Goal: Use online tool/utility

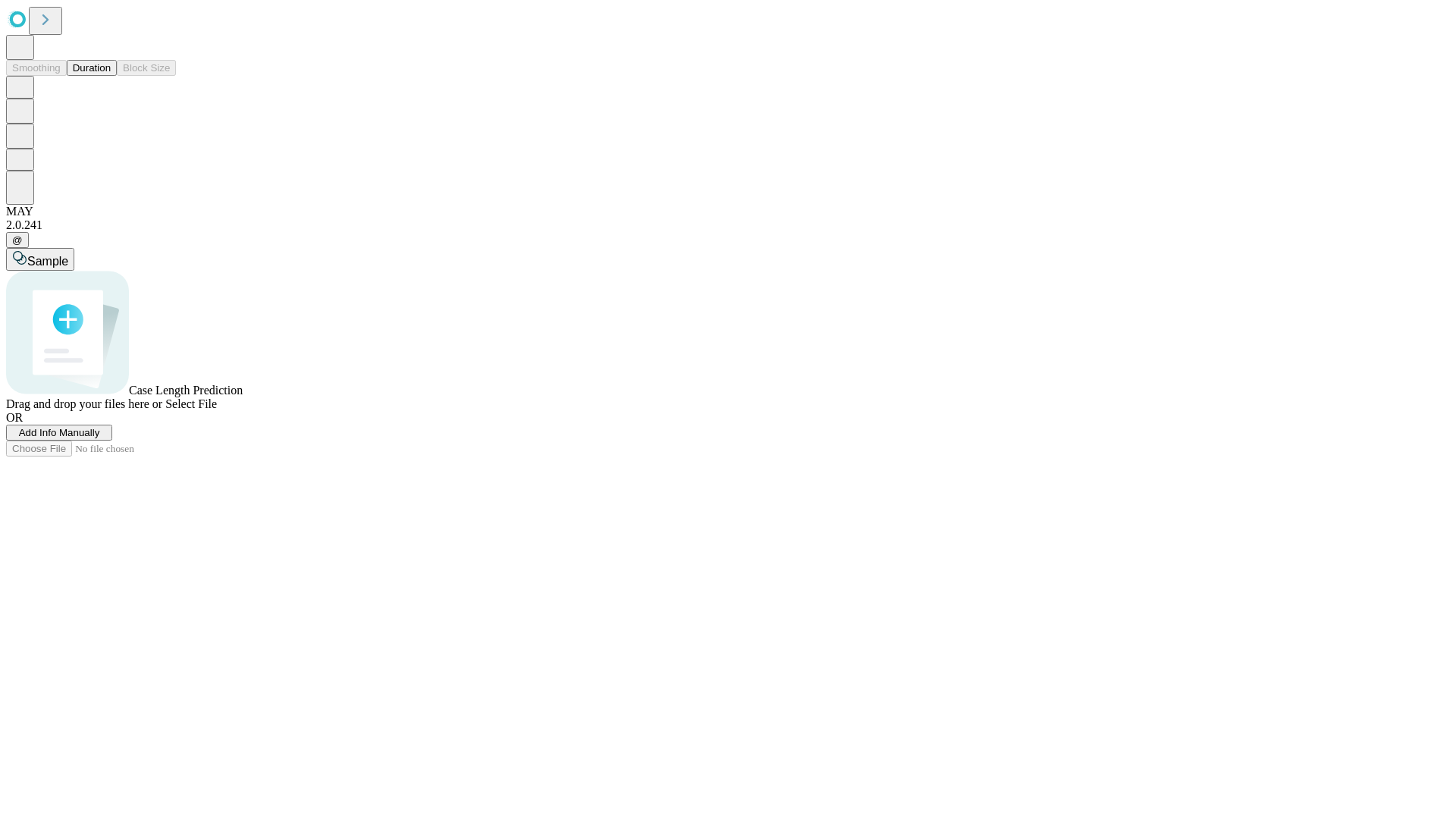
click at [111, 76] on button "Duration" at bounding box center [92, 67] width 50 height 16
click at [217, 410] on span "Select File" at bounding box center [191, 404] width 51 height 13
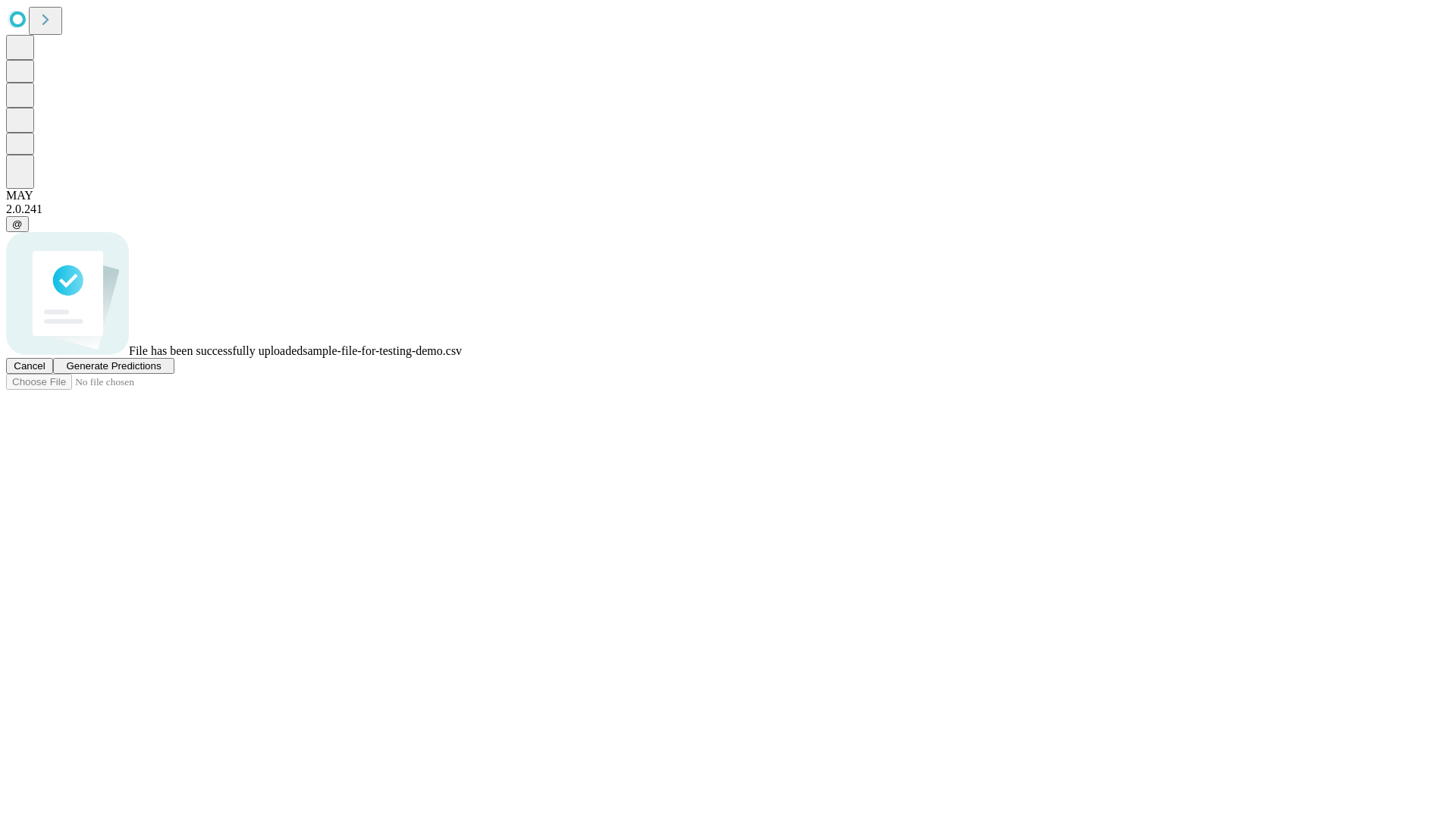
click at [161, 372] on span "Generate Predictions" at bounding box center [113, 365] width 95 height 11
